Goal: Task Accomplishment & Management: Manage account settings

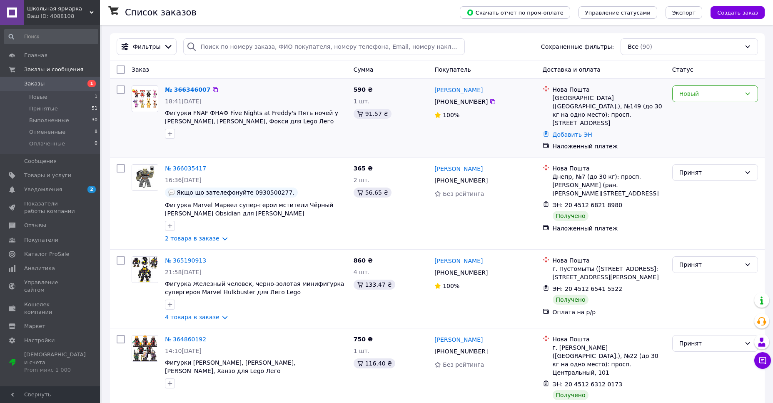
drag, startPoint x: 689, startPoint y: 117, endPoint x: 574, endPoint y: 103, distance: 116.2
click at [689, 117] on div "Новый" at bounding box center [715, 118] width 92 height 72
click at [179, 94] on div "№ 366346007" at bounding box center [187, 90] width 47 height 10
click at [178, 98] on span "18:41[DATE]" at bounding box center [183, 101] width 37 height 7
click at [180, 90] on link "№ 366346007" at bounding box center [187, 89] width 45 height 7
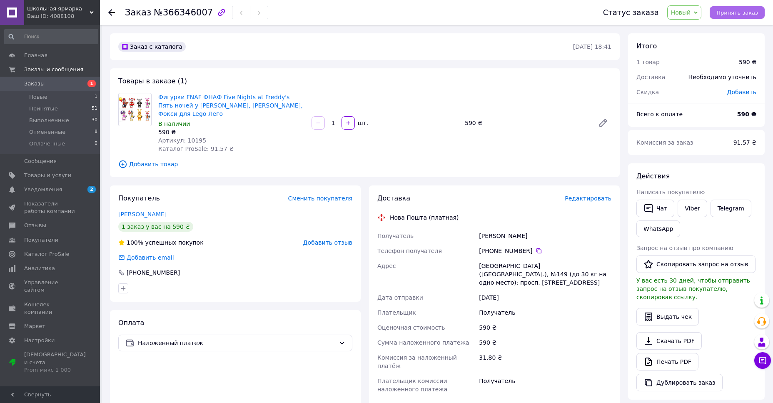
click at [733, 17] on button "Принять заказ" at bounding box center [737, 12] width 55 height 12
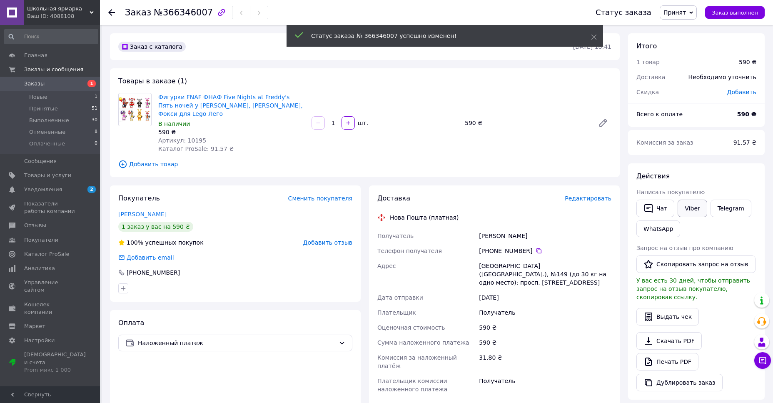
click at [692, 200] on link "Viber" at bounding box center [691, 207] width 29 height 17
click at [691, 201] on link "Viber" at bounding box center [691, 207] width 29 height 17
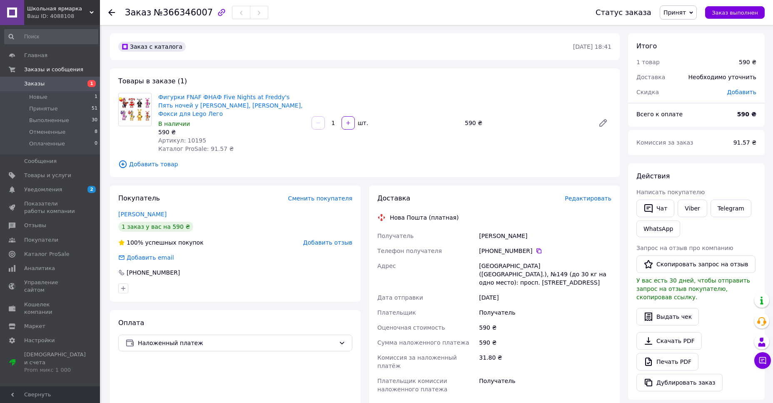
click at [335, 369] on div "Оплата Наложенный платеж" at bounding box center [235, 397] width 251 height 175
